Goal: Transaction & Acquisition: Purchase product/service

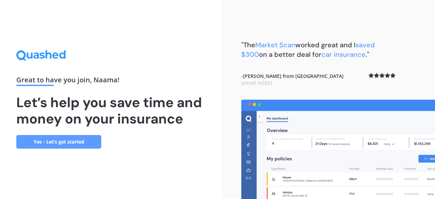
click at [78, 142] on link "Yes - Let’s get started" at bounding box center [58, 142] width 85 height 14
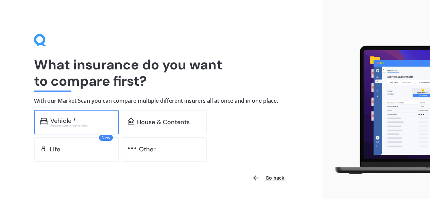
click at [77, 121] on div "Vehicle *" at bounding box center [81, 120] width 63 height 7
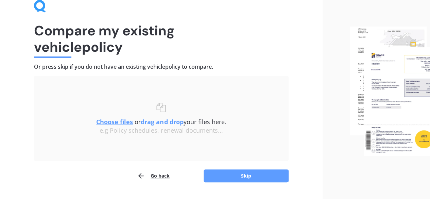
scroll to position [51, 0]
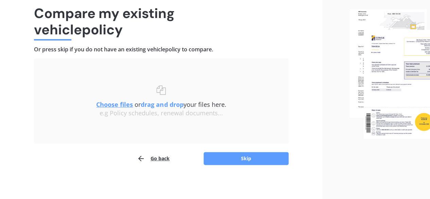
click at [111, 104] on u "Choose files" at bounding box center [114, 104] width 37 height 8
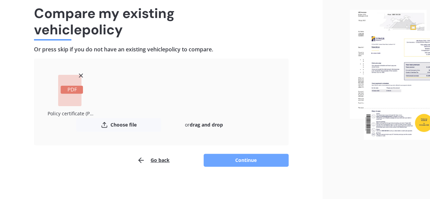
click at [235, 161] on button "Continue" at bounding box center [246, 160] width 85 height 13
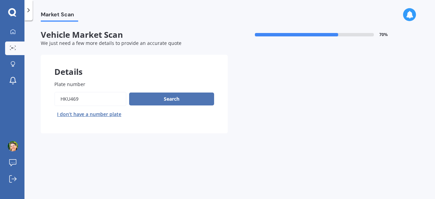
click at [171, 101] on button "Search" at bounding box center [171, 98] width 85 height 13
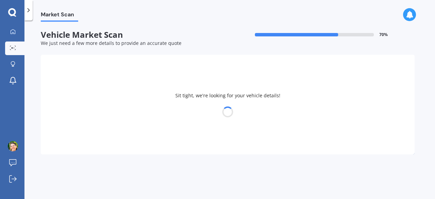
select select "TOYOTA"
select select "COROLLA"
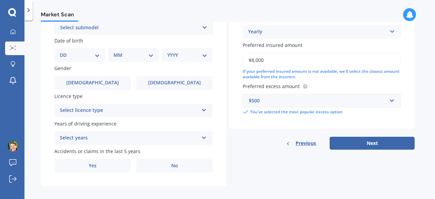
scroll to position [202, 0]
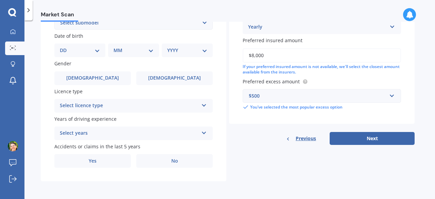
click at [372, 143] on button "Next" at bounding box center [372, 138] width 85 height 13
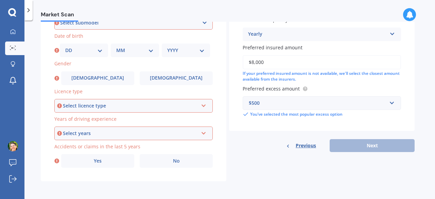
scroll to position [90, 0]
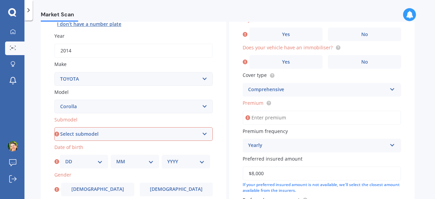
click at [261, 118] on input "Premium" at bounding box center [322, 117] width 158 height 14
click at [205, 134] on select "Select submodel (All other) Axio Diesel [PERSON_NAME] 2WD [PERSON_NAME] 4WD FXG…" at bounding box center [133, 134] width 158 height 14
click at [179, 136] on select "Select submodel (All other) Axio Diesel [PERSON_NAME] 2WD [PERSON_NAME] 4WD FXG…" at bounding box center [133, 134] width 158 height 14
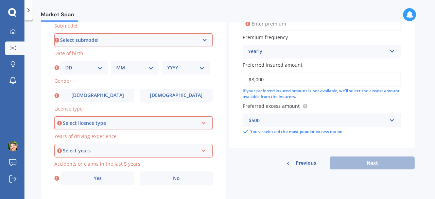
scroll to position [168, 0]
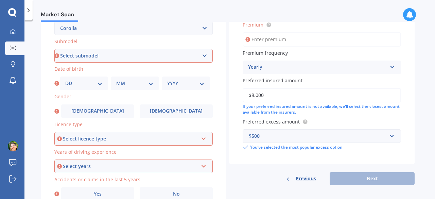
click at [100, 86] on select "DD 01 02 03 04 05 06 07 08 09 10 11 12 13 14 15 16 17 18 19 20 21 22 23 24 25 2…" at bounding box center [83, 83] width 37 height 7
select select "20"
click at [65, 80] on select "DD 01 02 03 04 05 06 07 08 09 10 11 12 13 14 15 16 17 18 19 20 21 22 23 24 25 2…" at bounding box center [83, 83] width 37 height 7
click at [151, 85] on select "MM 01 02 03 04 05 06 07 08 09 10 11 12" at bounding box center [134, 83] width 37 height 7
select select "10"
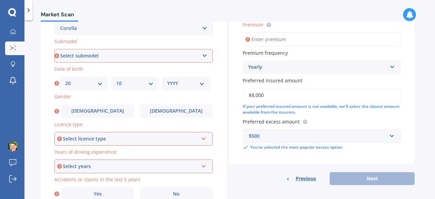
click at [116, 80] on select "MM 01 02 03 04 05 06 07 08 09 10 11 12" at bounding box center [134, 83] width 37 height 7
click at [199, 83] on select "YYYY 2025 2024 2023 2022 2021 2020 2019 2018 2017 2016 2015 2014 2013 2012 2011…" at bounding box center [185, 83] width 37 height 7
select select "2007"
click at [167, 80] on select "YYYY 2025 2024 2023 2022 2021 2020 2019 2018 2017 2016 2015 2014 2013 2012 2011…" at bounding box center [185, 83] width 37 height 7
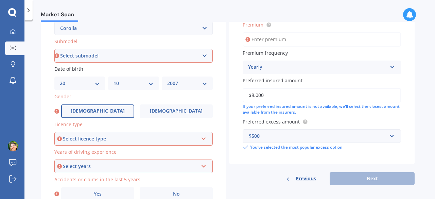
click at [107, 111] on label "[DEMOGRAPHIC_DATA]" at bounding box center [97, 111] width 73 height 14
click at [0, 0] on input "[DEMOGRAPHIC_DATA]" at bounding box center [0, 0] width 0 height 0
click at [123, 137] on div "Select licence type" at bounding box center [130, 138] width 135 height 7
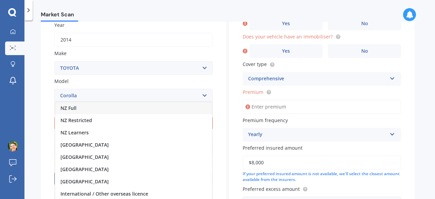
scroll to position [100, 0]
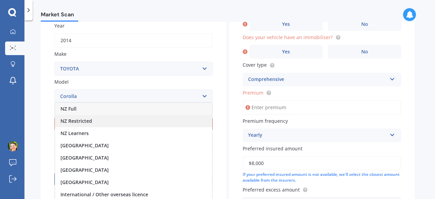
click at [119, 123] on div "NZ Restricted" at bounding box center [133, 121] width 157 height 12
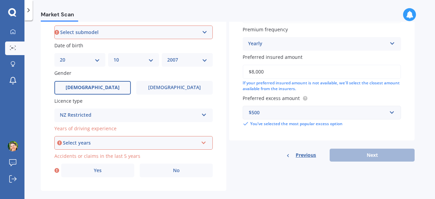
scroll to position [202, 0]
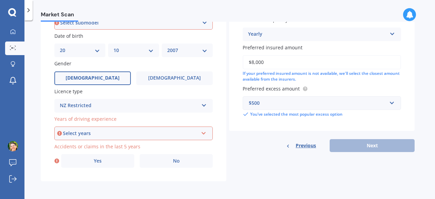
click at [124, 135] on div "Select years" at bounding box center [130, 132] width 135 height 7
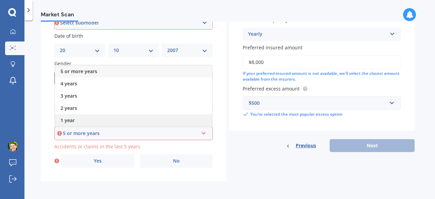
click at [122, 123] on div "1 year" at bounding box center [133, 120] width 157 height 12
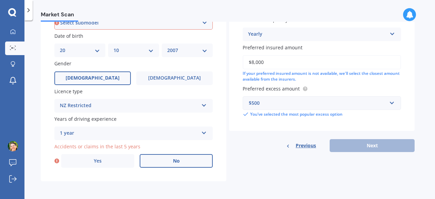
click at [149, 165] on label "No" at bounding box center [176, 161] width 73 height 14
click at [0, 0] on input "No" at bounding box center [0, 0] width 0 height 0
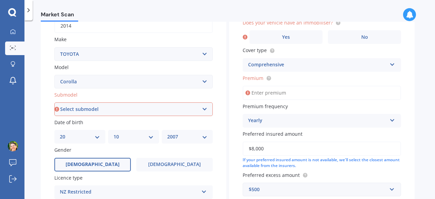
scroll to position [100, 0]
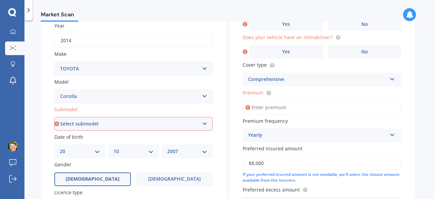
click at [202, 126] on select "Select submodel (All other) Axio Diesel [PERSON_NAME] 2WD [PERSON_NAME] 4WD FXG…" at bounding box center [133, 124] width 158 height 14
select select "(ALL OTHER)"
click at [54, 117] on select "Select submodel (All other) Axio Diesel [PERSON_NAME] 2WD [PERSON_NAME] 4WD FXG…" at bounding box center [133, 124] width 158 height 14
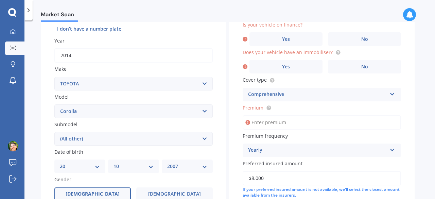
scroll to position [46, 0]
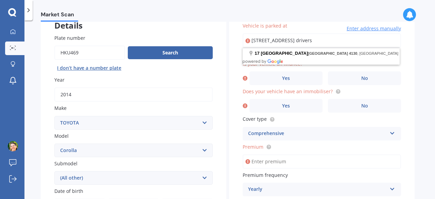
click at [337, 39] on input "[STREET_ADDRESS] drivers" at bounding box center [322, 40] width 158 height 14
drag, startPoint x: 333, startPoint y: 38, endPoint x: 368, endPoint y: 37, distance: 35.4
click at [368, 37] on input "[STREET_ADDRESS] drivers" at bounding box center [322, 40] width 158 height 14
click at [410, 53] on div "Vehicle is parked at [STREET_ADDRESS] Enter address manually Select a match fro…" at bounding box center [322, 146] width 186 height 277
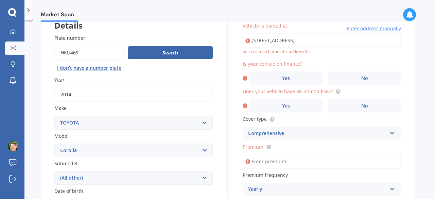
click at [268, 37] on input "[STREET_ADDRESS]" at bounding box center [322, 40] width 158 height 14
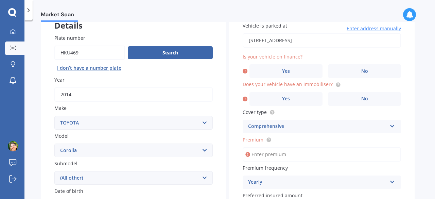
drag, startPoint x: 352, startPoint y: 39, endPoint x: 330, endPoint y: 39, distance: 22.1
click at [330, 39] on input "[STREET_ADDRESS]" at bounding box center [322, 40] width 158 height 14
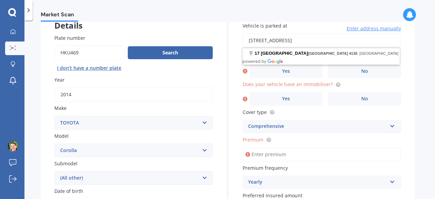
click at [318, 39] on input "[STREET_ADDRESS]" at bounding box center [322, 40] width 158 height 14
type input "[STREET_ADDRESS]"
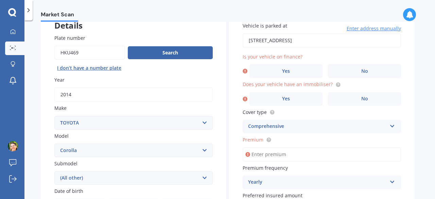
click at [423, 68] on div "Market Scan Vehicle Market Scan 70 % We just need a few more details to provide…" at bounding box center [229, 111] width 411 height 178
click at [372, 73] on label "No" at bounding box center [364, 71] width 73 height 14
click at [0, 0] on input "No" at bounding box center [0, 0] width 0 height 0
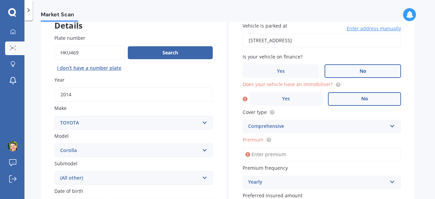
click at [344, 99] on label "No" at bounding box center [364, 99] width 73 height 14
click at [0, 0] on input "No" at bounding box center [0, 0] width 0 height 0
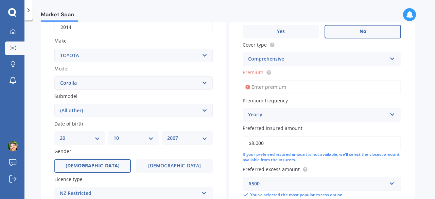
scroll to position [114, 0]
click at [264, 86] on input "Premium" at bounding box center [322, 86] width 158 height 14
click at [261, 82] on input "Premium" at bounding box center [322, 86] width 158 height 14
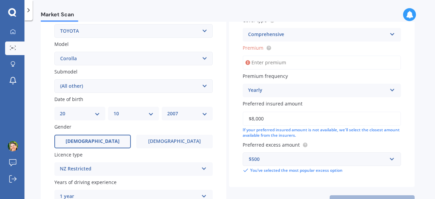
scroll to position [148, 0]
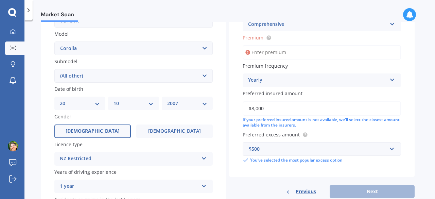
click at [284, 52] on input "Premium" at bounding box center [322, 52] width 158 height 14
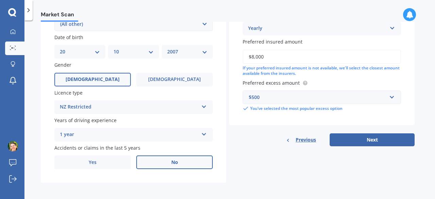
scroll to position [202, 0]
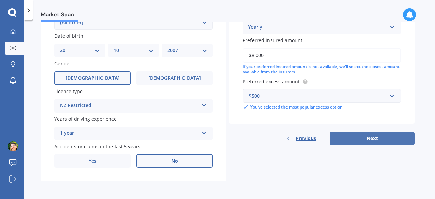
type input "$1,300.00"
click at [358, 140] on button "Next" at bounding box center [372, 138] width 85 height 13
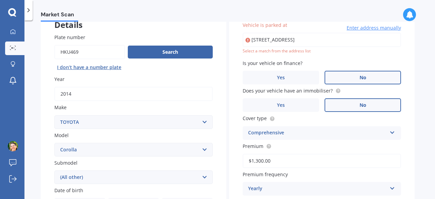
scroll to position [46, 0]
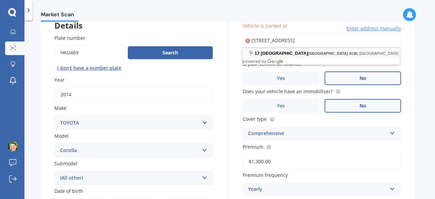
type input "[STREET_ADDRESS]"
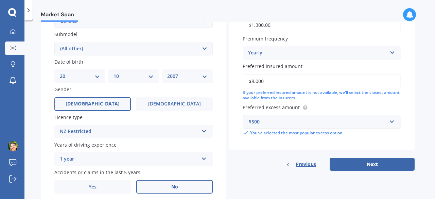
scroll to position [202, 0]
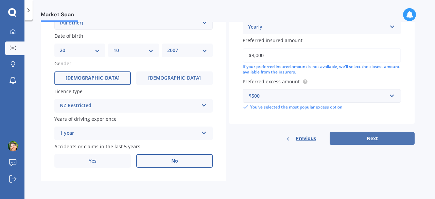
click at [356, 138] on button "Next" at bounding box center [372, 138] width 85 height 13
select select "20"
select select "10"
select select "2007"
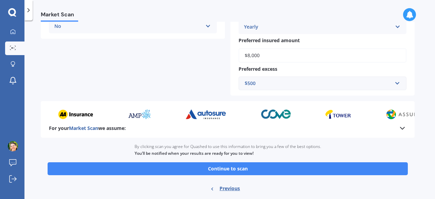
scroll to position [209, 0]
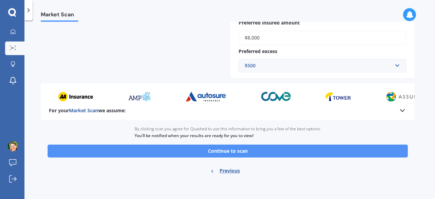
click at [153, 146] on button "Continue to scan" at bounding box center [228, 150] width 360 height 13
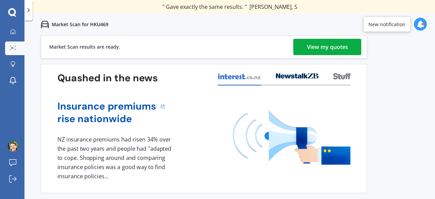
click at [333, 47] on div "View my quotes" at bounding box center [327, 47] width 41 height 16
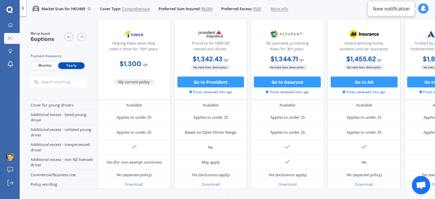
scroll to position [340, 0]
